Goal: Task Accomplishment & Management: Manage account settings

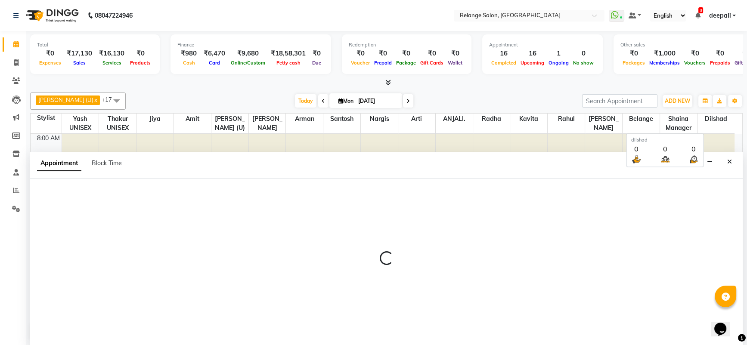
scroll to position [193, 0]
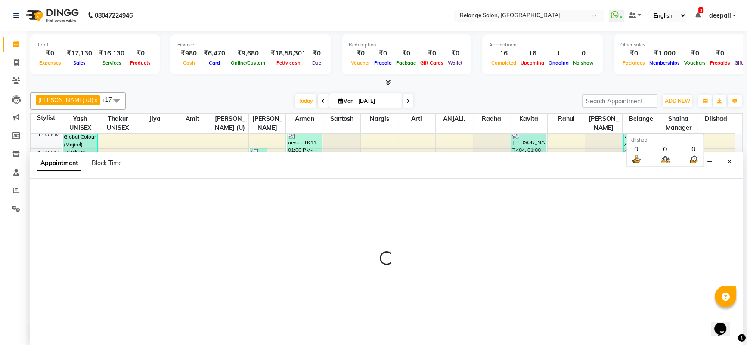
select select "87927"
select select "825"
select select "tentative"
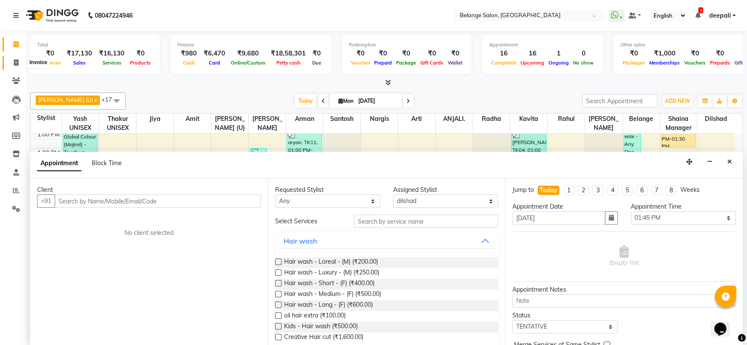
click at [17, 60] on icon at bounding box center [16, 62] width 5 height 6
select select "service"
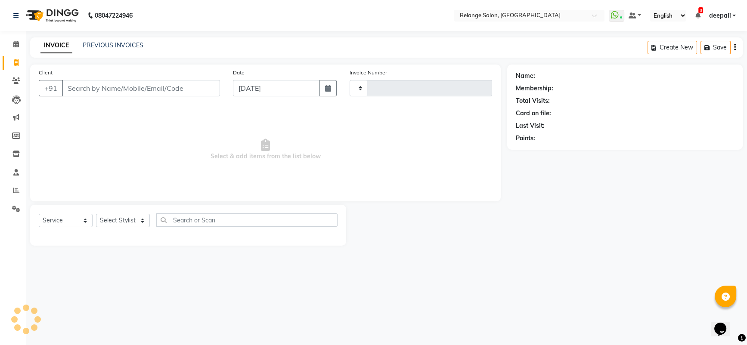
type input "11221"
select select "5076"
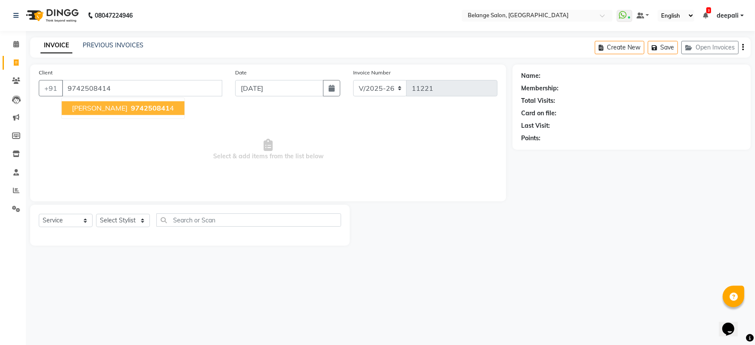
type input "9742508414"
click at [111, 63] on main "INVOICE PREVIOUS INVOICES Create New Save Open Invoices Client [PHONE_NUMBER] […" at bounding box center [390, 147] width 729 height 221
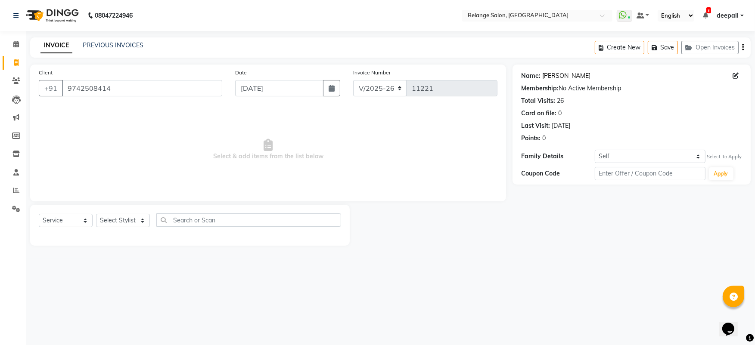
click at [553, 75] on link "[PERSON_NAME]" at bounding box center [566, 75] width 48 height 9
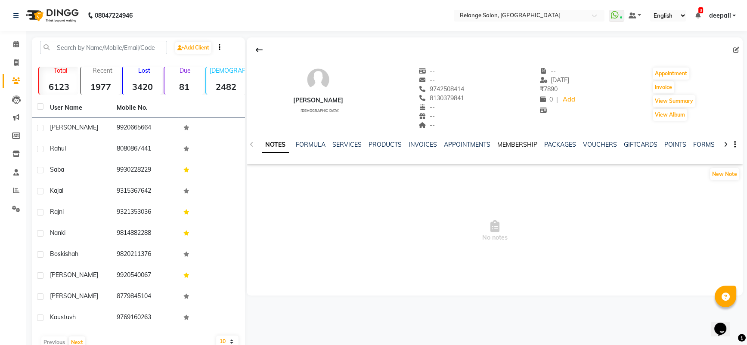
click at [521, 145] on link "MEMBERSHIP" at bounding box center [517, 145] width 40 height 8
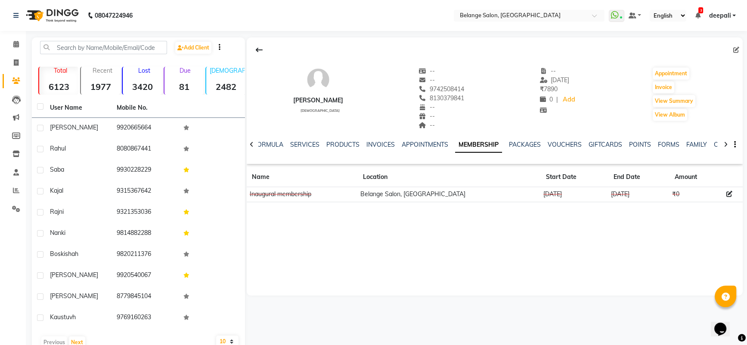
click at [428, 97] on span "8130379841" at bounding box center [441, 98] width 46 height 8
copy span "8130379841"
click at [20, 61] on span at bounding box center [16, 63] width 15 height 10
select select "service"
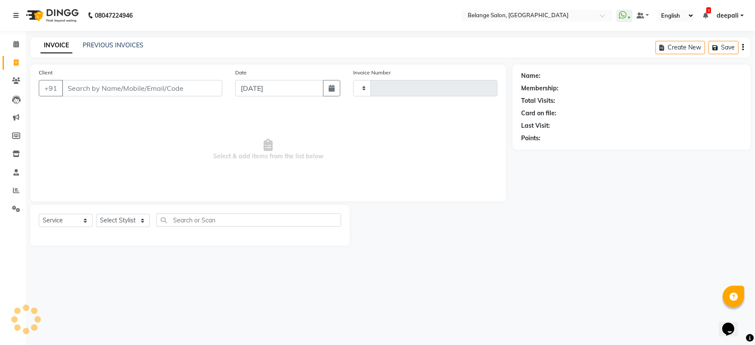
click at [140, 89] on input "Client" at bounding box center [142, 88] width 160 height 16
type input "11221"
type input "8130379841"
select select "5076"
type input "8130379841"
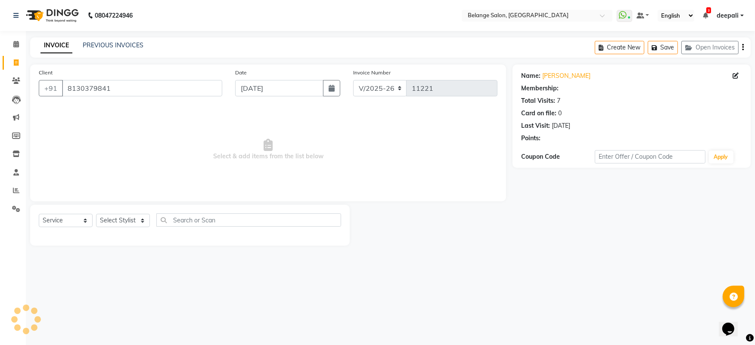
select select "1: Object"
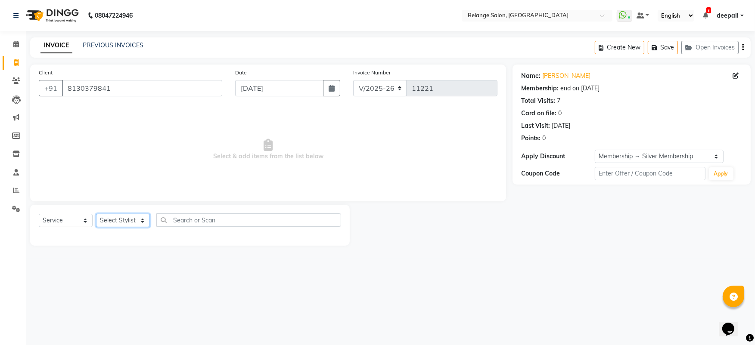
click at [123, 219] on select "Select Stylist aftab (U) Ali Amit ANJALI. Archana Arman Arti Belange deepali di…" at bounding box center [123, 220] width 54 height 13
select select "82348"
click at [96, 214] on select "Select Stylist aftab (U) Ali Amit ANJALI. Archana Arman Arti Belange deepali di…" at bounding box center [123, 220] width 54 height 13
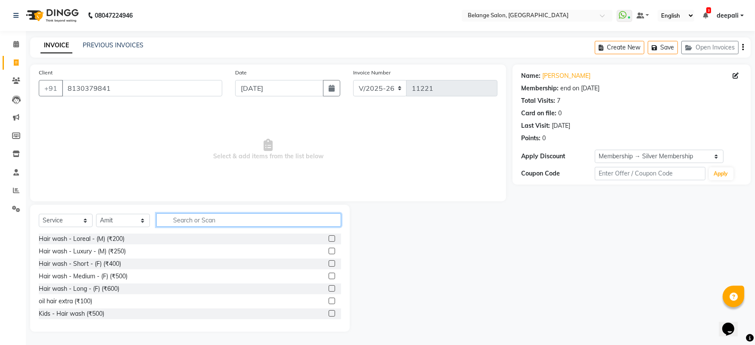
click at [200, 218] on input "text" at bounding box center [248, 220] width 185 height 13
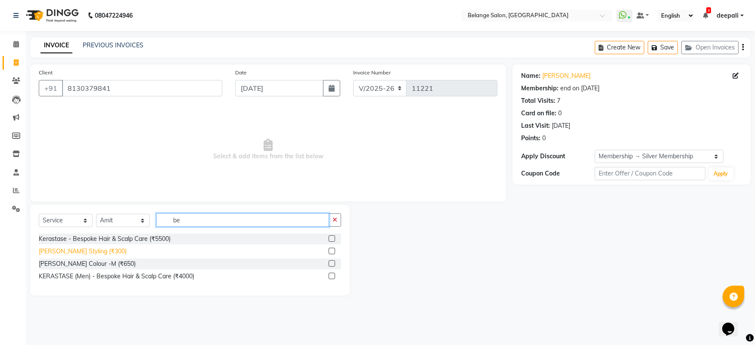
type input "be"
click at [87, 251] on div "Beard Styling (₹300)" at bounding box center [83, 251] width 88 height 9
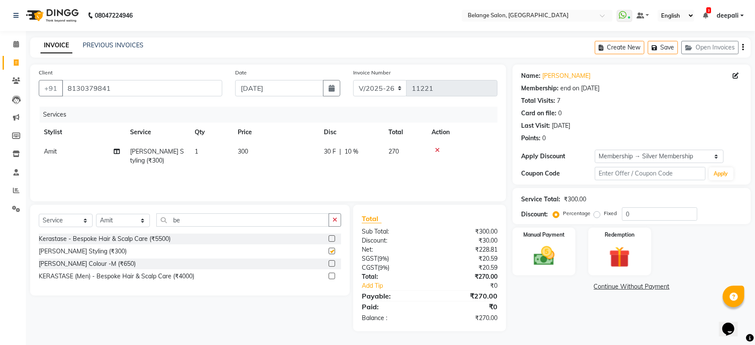
checkbox input "false"
click at [114, 215] on select "Select Stylist aftab (U) Ali Amit ANJALI. Archana Arman Arti Belange deepali di…" at bounding box center [123, 220] width 54 height 13
select select "78262"
click at [96, 214] on select "Select Stylist aftab (U) Ali Amit ANJALI. Archana Arman Arti Belange deepali di…" at bounding box center [123, 220] width 54 height 13
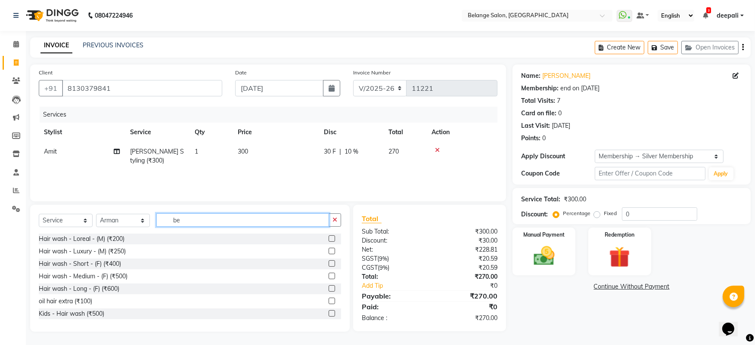
click at [202, 218] on input "be" at bounding box center [242, 220] width 173 height 13
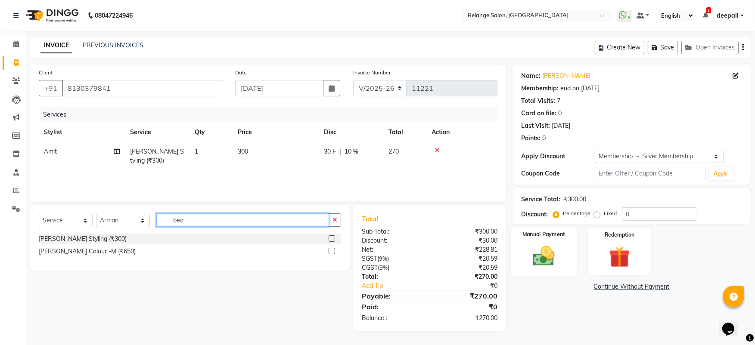
type input "bea"
click at [541, 264] on img at bounding box center [543, 256] width 35 height 25
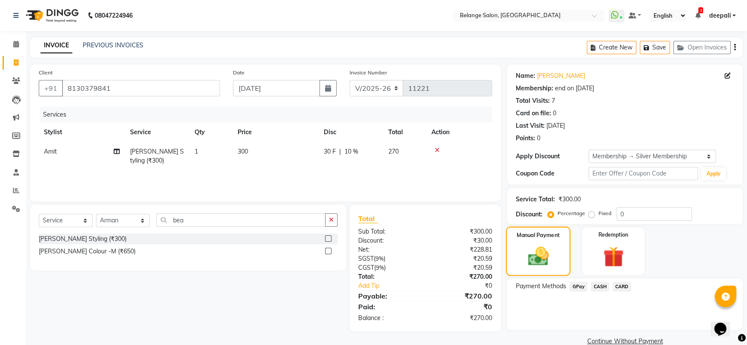
scroll to position [15, 0]
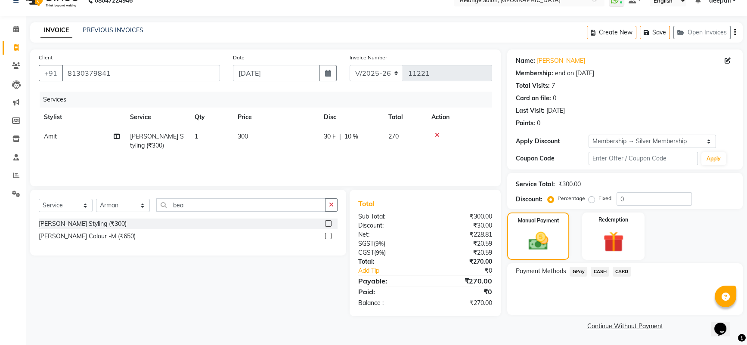
click at [619, 271] on span "CARD" at bounding box center [622, 272] width 19 height 10
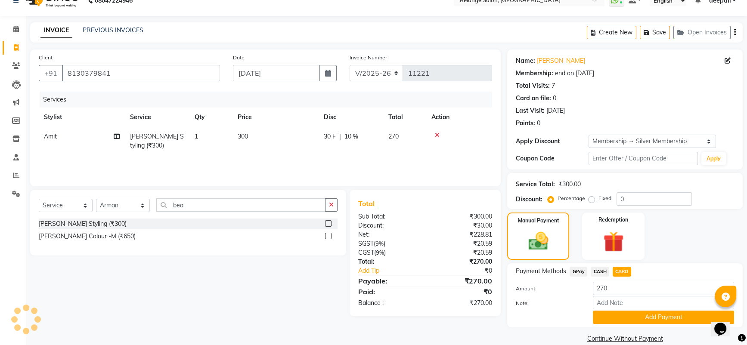
scroll to position [28, 0]
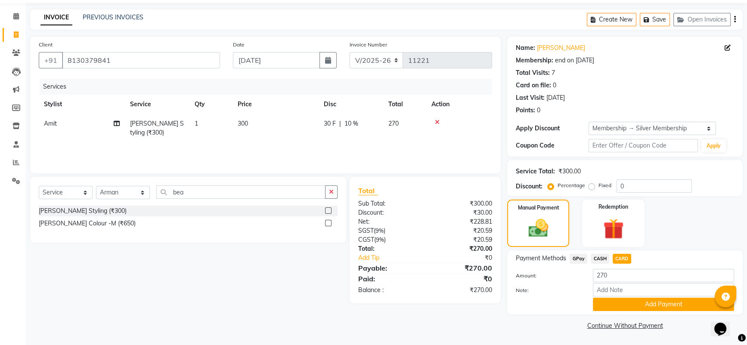
click at [53, 112] on th "Stylist" at bounding box center [82, 104] width 86 height 19
click at [50, 123] on span "Amit" at bounding box center [50, 124] width 13 height 8
select select "82348"
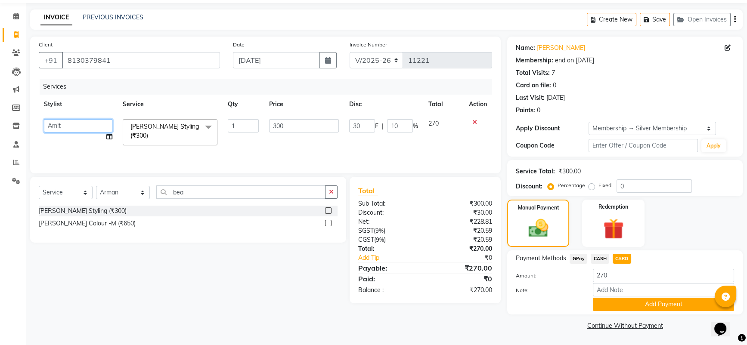
click at [93, 124] on select "aftab (U) Ali Amit ANJALI. Archana Arman Arti Belange deepali dilshad Jiya Kavi…" at bounding box center [78, 125] width 68 height 13
select select "78262"
click at [645, 305] on button "Add Payment" at bounding box center [663, 304] width 141 height 13
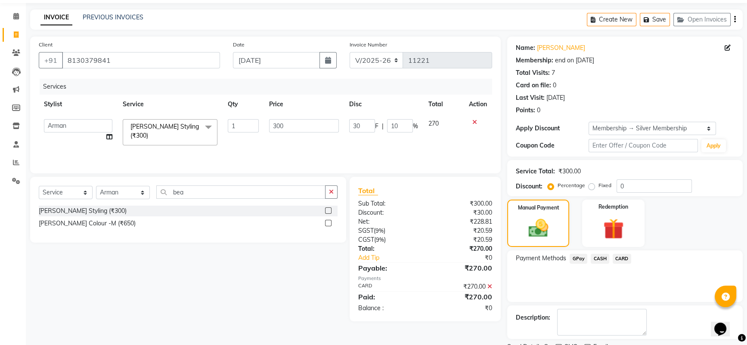
scroll to position [64, 0]
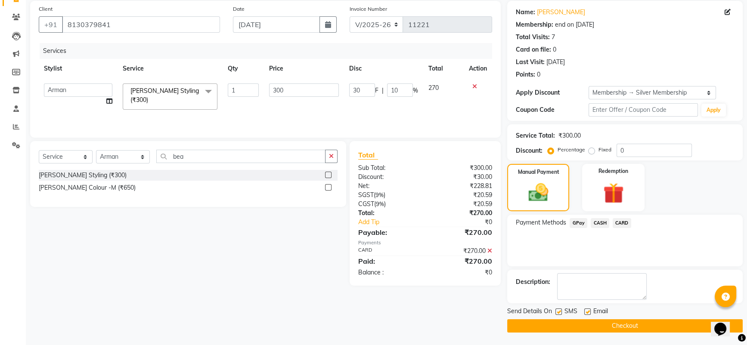
click at [603, 320] on button "Checkout" at bounding box center [624, 325] width 235 height 13
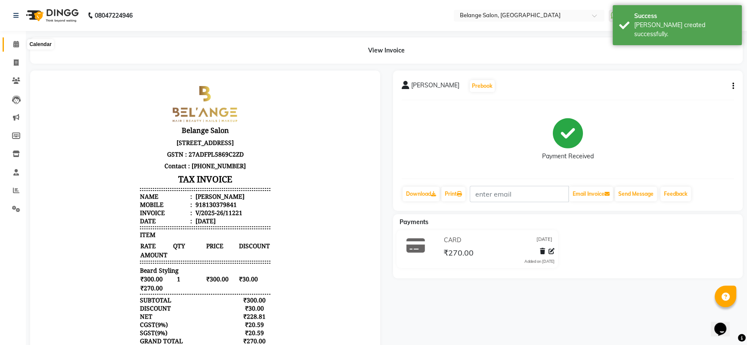
click at [16, 43] on icon at bounding box center [16, 44] width 6 height 6
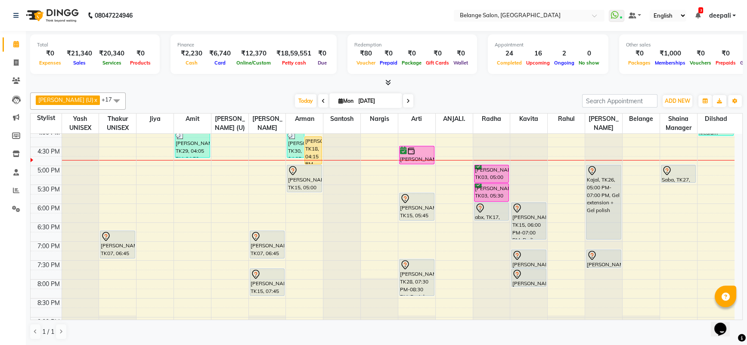
scroll to position [309, 0]
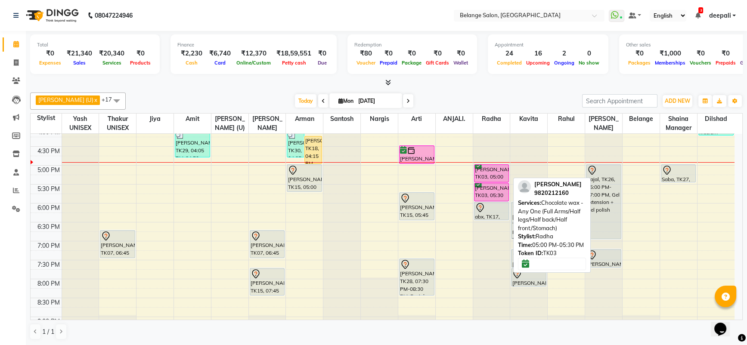
click at [490, 167] on div "deepti kotak, TK03, 05:00 PM-05:30 PM, Chocolate wax - Any One (Full Arms/Half …" at bounding box center [491, 173] width 34 height 17
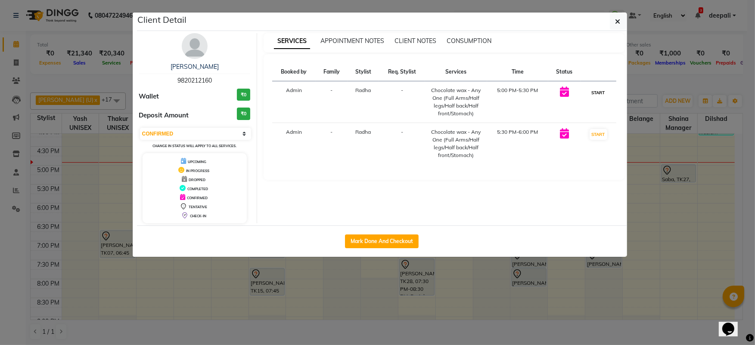
click at [603, 88] on button "START" at bounding box center [598, 92] width 18 height 11
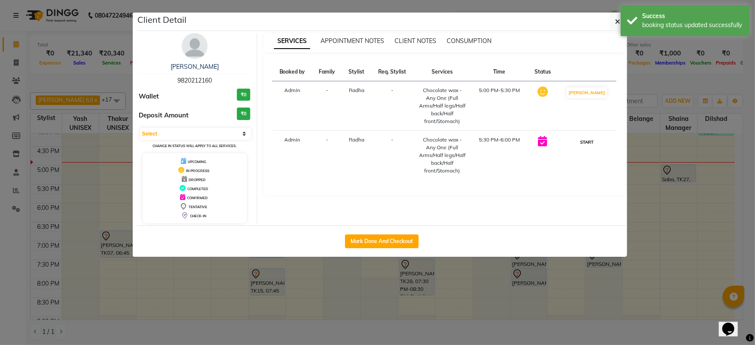
click at [595, 143] on button "START" at bounding box center [587, 142] width 18 height 11
click at [589, 144] on button "MARK DONE" at bounding box center [586, 142] width 41 height 11
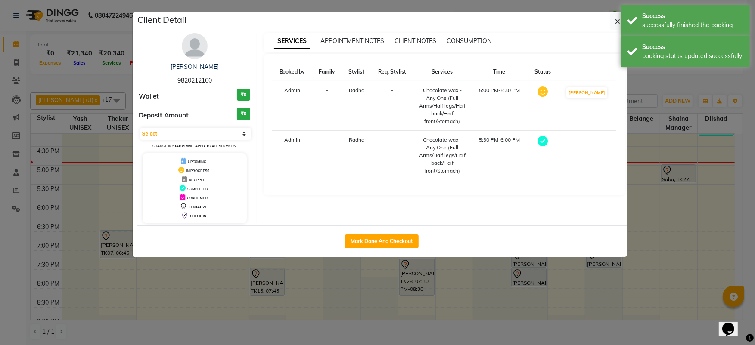
click at [548, 140] on icon at bounding box center [542, 141] width 10 height 10
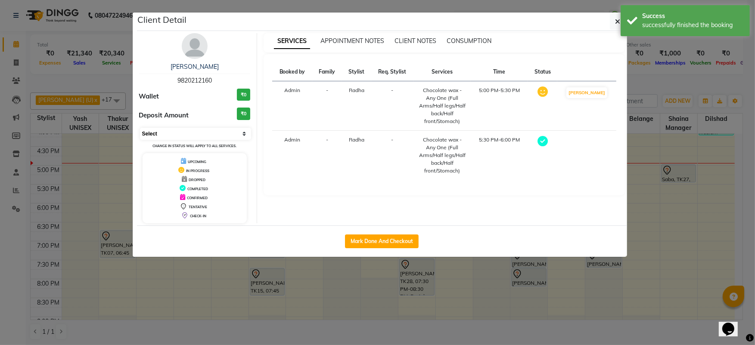
click at [235, 131] on select "Select MARK DONE DROPPED UPCOMING" at bounding box center [196, 134] width 112 height 12
click at [140, 128] on select "Select MARK DONE DROPPED UPCOMING" at bounding box center [196, 134] width 112 height 12
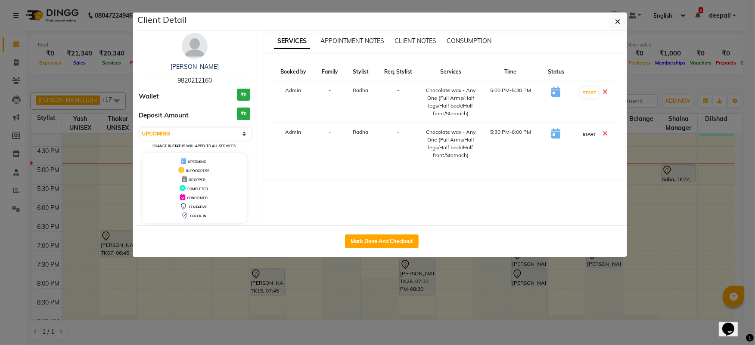
click at [586, 140] on button "START" at bounding box center [589, 134] width 18 height 11
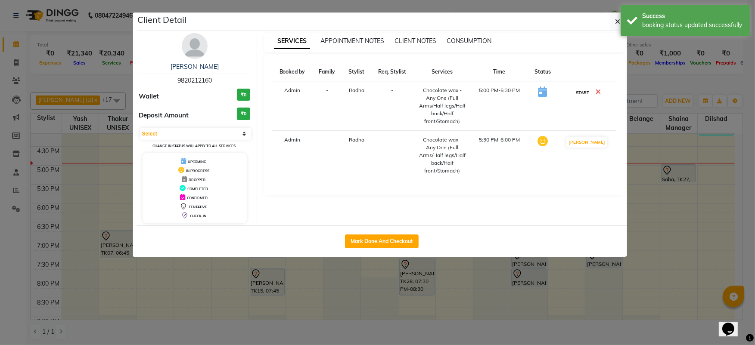
click at [589, 90] on button "START" at bounding box center [582, 92] width 18 height 11
select select "1"
click at [619, 25] on button "button" at bounding box center [618, 21] width 16 height 16
